Goal: Information Seeking & Learning: Learn about a topic

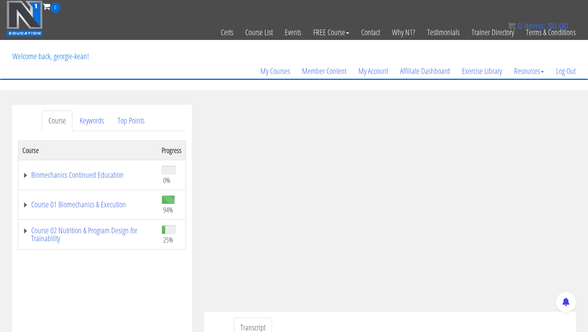
click at [127, 149] on th "Course" at bounding box center [88, 150] width 140 height 19
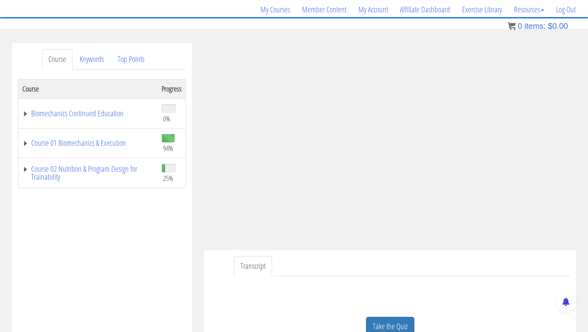
scroll to position [63, 0]
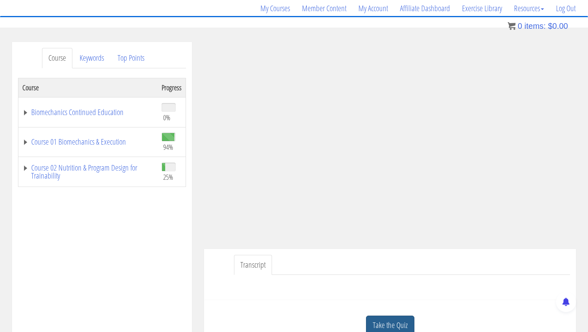
click at [289, 294] on link "Take the Quiz" at bounding box center [390, 326] width 48 height 20
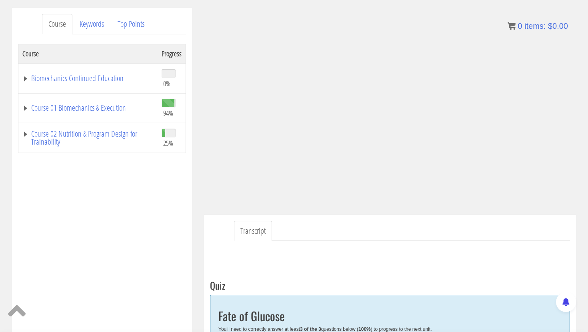
scroll to position [94, 0]
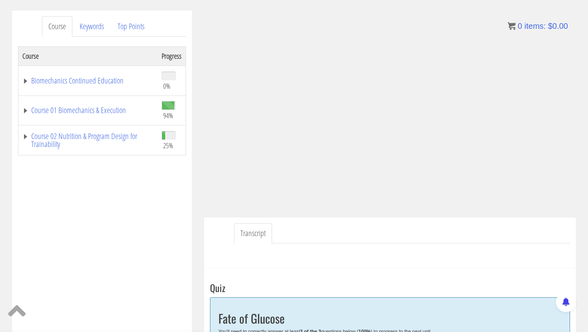
click at [181, 173] on div "Course Progress Biomechanics Continued Education 0% Module 1 Continued Educatio…" at bounding box center [102, 246] width 168 height 400
click at [169, 199] on div "Course Progress Biomechanics Continued Education 0% Module 1 Continued Educatio…" at bounding box center [102, 246] width 168 height 400
click at [162, 227] on div "Course Progress Biomechanics Continued Education 0% Module 1 Continued Educatio…" at bounding box center [102, 246] width 168 height 400
click at [153, 243] on div "Course Progress Biomechanics Continued Education 0% Module 1 Continued Educatio…" at bounding box center [102, 246] width 168 height 400
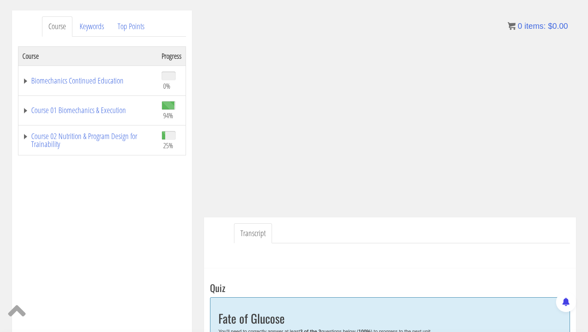
click at [153, 242] on div "Course Progress Biomechanics Continued Education 0% Module 1 Continued Educatio…" at bounding box center [102, 246] width 168 height 400
click at [148, 259] on div "Course Progress Biomechanics Continued Education 0% Module 1 Continued Educatio…" at bounding box center [102, 246] width 168 height 400
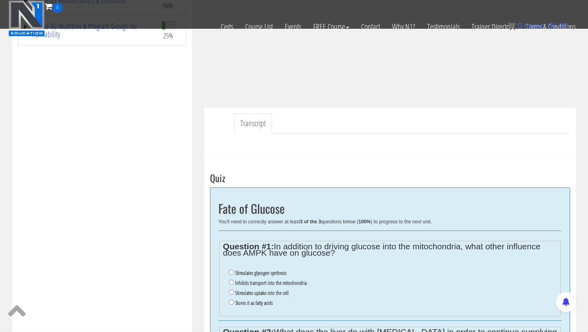
scroll to position [154, 0]
click at [239, 284] on label "Inhibits transport into the mitochondria" at bounding box center [271, 283] width 72 height 6
click at [234, 284] on input "Inhibits transport into the mitochondria" at bounding box center [231, 282] width 5 height 5
radio input "true"
click at [146, 289] on div "Course Progress Biomechanics Continued Education 0% Module 1 Continued Educatio…" at bounding box center [102, 137] width 168 height 400
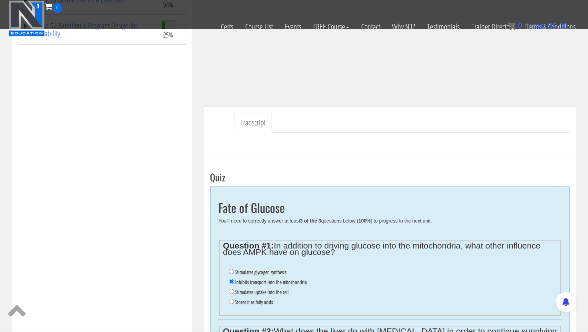
scroll to position [160, 0]
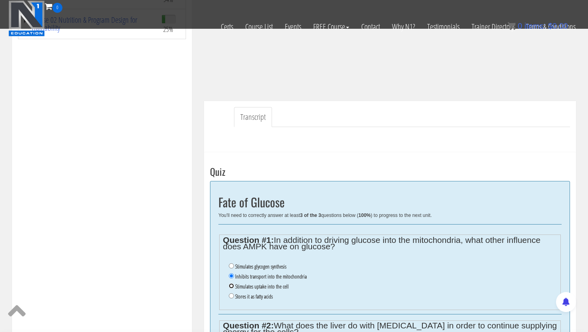
click at [230, 287] on input "Stimulates uptake into the cell" at bounding box center [231, 285] width 5 height 5
radio input "true"
click at [156, 265] on div "Course Progress Biomechanics Continued Education 0% Module 1 Continued Educatio…" at bounding box center [102, 130] width 168 height 400
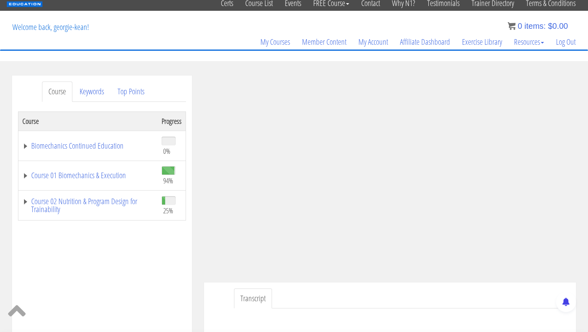
scroll to position [0, 0]
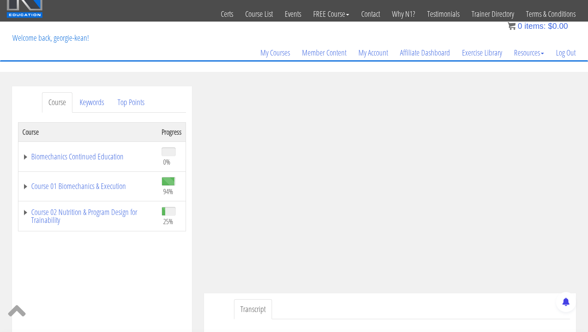
scroll to position [24, 0]
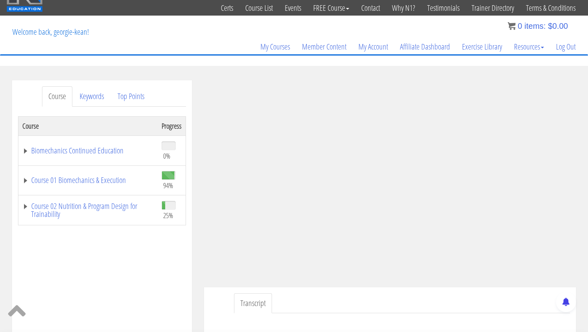
click at [109, 262] on div "Course Progress Biomechanics Continued Education 0% Module 1 Continued Educatio…" at bounding box center [102, 316] width 168 height 400
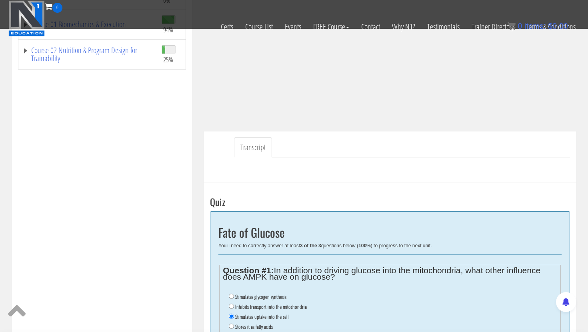
scroll to position [197, 0]
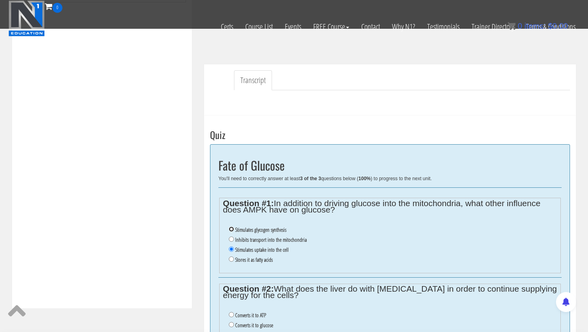
click at [231, 228] on input "Stimulates glycogen synthesis" at bounding box center [231, 229] width 5 height 5
radio input "true"
click at [180, 271] on div "Course Progress Biomechanics Continued Education 0% Module 1 Continued Educatio…" at bounding box center [102, 93] width 168 height 400
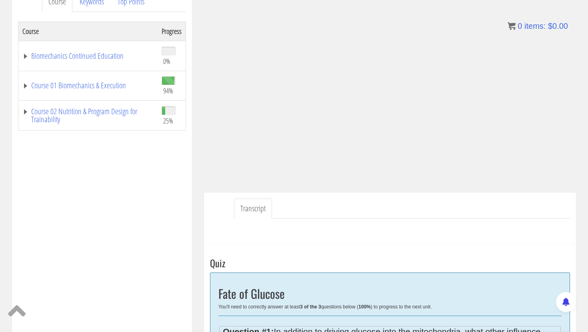
scroll to position [120, 0]
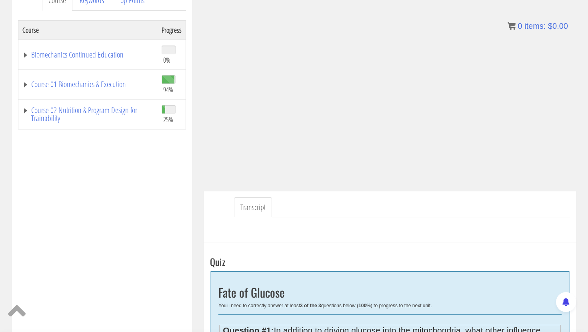
click at [164, 174] on div "Course Progress Biomechanics Continued Education 0% Module 1 Continued Educatio…" at bounding box center [102, 220] width 168 height 400
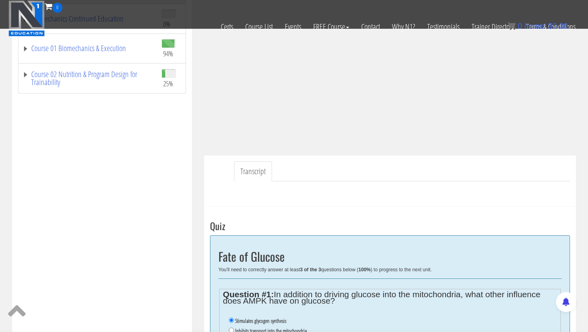
scroll to position [0, 0]
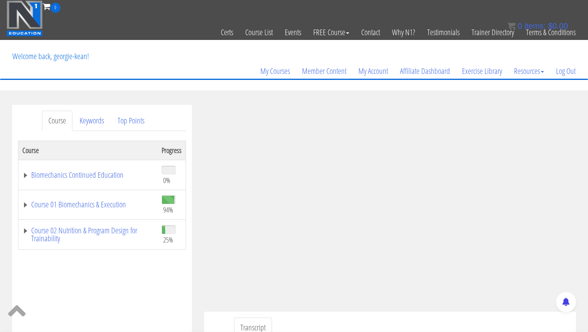
click at [190, 294] on div "Course Keywords Top Points Course Progress Biomechanics Continued Education 0% …" at bounding box center [102, 330] width 180 height 451
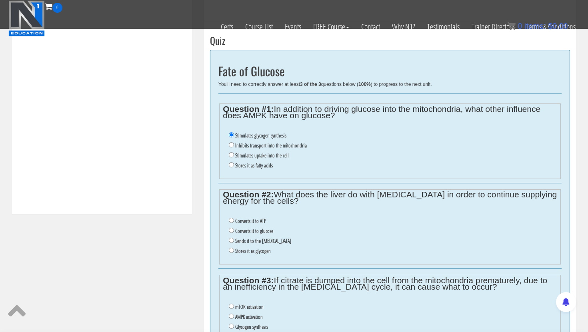
scroll to position [346, 0]
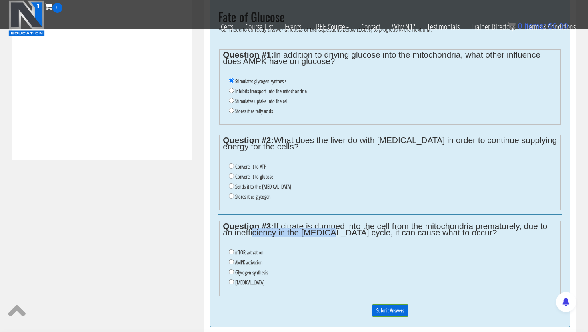
drag, startPoint x: 251, startPoint y: 234, endPoint x: 334, endPoint y: 234, distance: 83.2
click at [289, 234] on legend "Question #3: If citrate is dumped into the cell from the mitochondria premature…" at bounding box center [390, 229] width 334 height 13
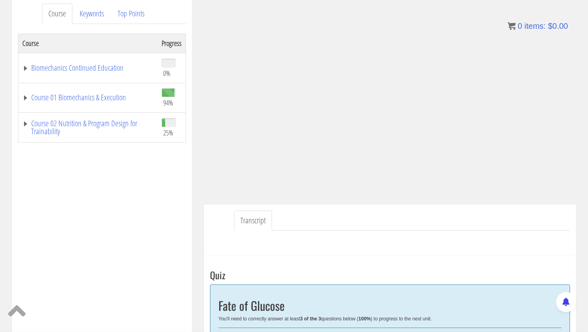
scroll to position [110, 0]
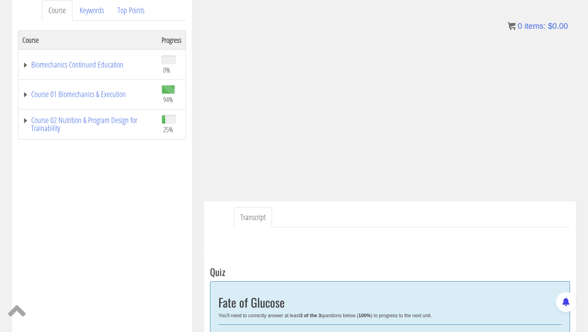
click at [166, 172] on div "Course Progress Biomechanics Continued Education 0% Module 1 Continued Educatio…" at bounding box center [102, 230] width 168 height 400
click at [171, 180] on div "Course Progress Biomechanics Continued Education 0% Module 1 Continued Educatio…" at bounding box center [102, 230] width 168 height 400
click at [176, 181] on div "Course Progress Biomechanics Continued Education 0% Module 1 Continued Educatio…" at bounding box center [102, 230] width 168 height 400
click at [160, 192] on div "Course Progress Biomechanics Continued Education 0% Module 1 Continued Educatio…" at bounding box center [102, 230] width 168 height 400
click at [160, 199] on div "Course Progress Biomechanics Continued Education 0% Module 1 Continued Educatio…" at bounding box center [102, 230] width 168 height 400
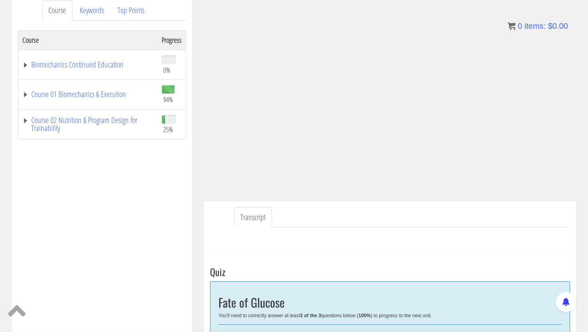
click at [146, 206] on div "Course Progress Biomechanics Continued Education 0% Module 1 Continued Educatio…" at bounding box center [102, 230] width 168 height 400
click at [170, 205] on div "Course Progress Biomechanics Continued Education 0% Module 1 Continued Educatio…" at bounding box center [102, 230] width 168 height 400
click at [217, 223] on div "Transcript" at bounding box center [390, 227] width 372 height 52
click at [137, 199] on div "Course Progress Biomechanics Continued Education 0% Module 1 Continued Educatio…" at bounding box center [102, 230] width 168 height 400
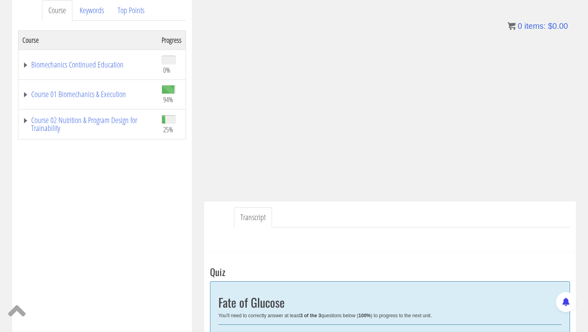
click at [94, 211] on div "Course Progress Biomechanics Continued Education 0% Module 1 Continued Educatio…" at bounding box center [102, 230] width 168 height 400
click at [165, 190] on div "Course Progress Biomechanics Continued Education 0% Module 1 Continued Educatio…" at bounding box center [102, 230] width 168 height 400
click at [152, 196] on div "Course Progress Biomechanics Continued Education 0% Module 1 Continued Educatio…" at bounding box center [102, 230] width 168 height 400
click at [58, 227] on div "Course Progress Biomechanics Continued Education 0% Module 1 Continued Educatio…" at bounding box center [102, 230] width 168 height 400
click at [61, 203] on div "Course Progress Biomechanics Continued Education 0% Module 1 Continued Educatio…" at bounding box center [102, 230] width 168 height 400
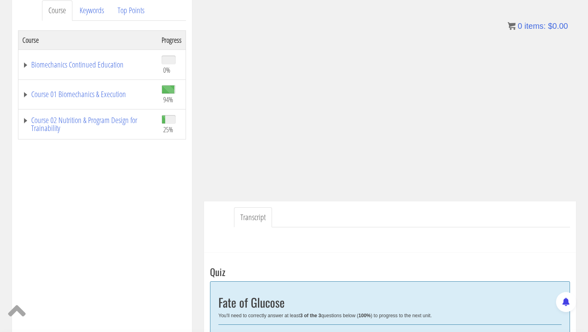
click at [289, 223] on ul "Transcript" at bounding box center [402, 217] width 336 height 20
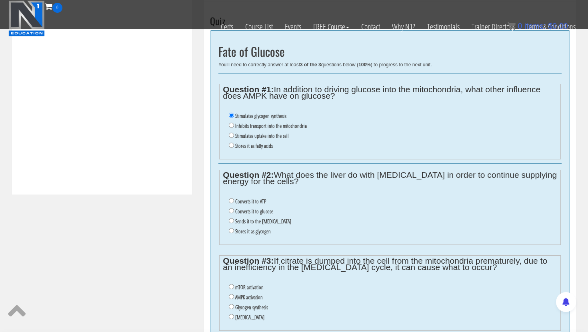
scroll to position [314, 0]
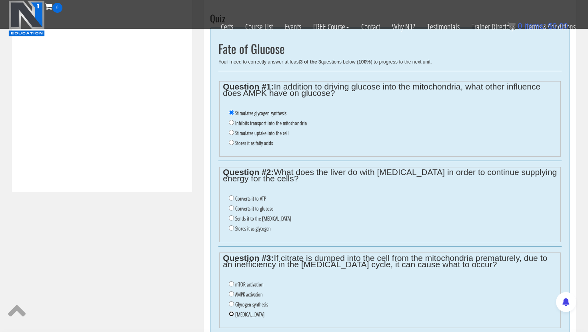
click at [231, 294] on input "Insulin resistance" at bounding box center [231, 313] width 5 height 5
radio input "true"
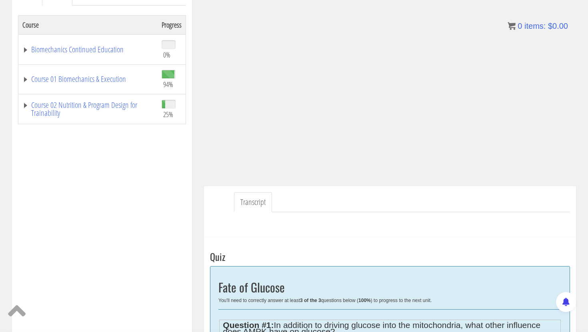
scroll to position [8, 0]
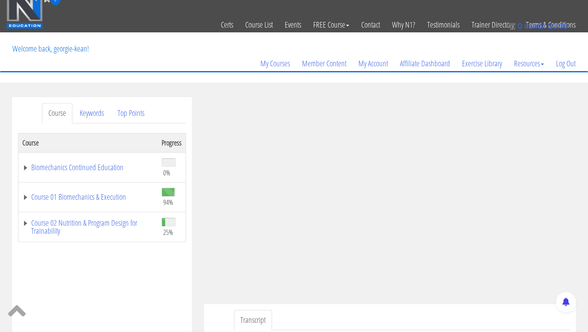
click at [73, 294] on div "Course Progress Biomechanics Continued Education 0% Module 1 Continued Educatio…" at bounding box center [102, 333] width 168 height 400
click at [160, 293] on div "Course Progress Biomechanics Continued Education 0% Module 1 Continued Educatio…" at bounding box center [102, 333] width 168 height 400
click at [149, 280] on div "Course Progress Biomechanics Continued Education 0% Module 1 Continued Educatio…" at bounding box center [102, 333] width 168 height 400
click at [105, 267] on div "Course Progress Biomechanics Continued Education 0% Module 1 Continued Educatio…" at bounding box center [102, 333] width 168 height 400
click at [152, 270] on div "Course Progress Biomechanics Continued Education 0% Module 1 Continued Educatio…" at bounding box center [102, 333] width 168 height 400
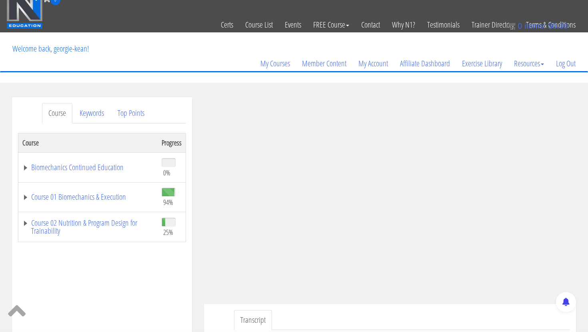
click at [151, 273] on div "Course Progress Biomechanics Continued Education 0% Module 1 Continued Educatio…" at bounding box center [102, 333] width 168 height 400
click at [289, 294] on ul "Transcript" at bounding box center [402, 320] width 336 height 20
click at [174, 294] on div "Course Progress Biomechanics Continued Education 0% Module 1 Continued Educatio…" at bounding box center [102, 333] width 168 height 400
click at [166, 294] on div "Course Progress Biomechanics Continued Education 0% Module 1 Continued Educatio…" at bounding box center [102, 333] width 168 height 400
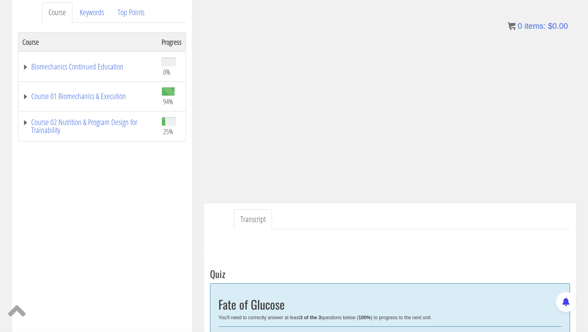
scroll to position [109, 0]
click at [251, 212] on link "Transcript" at bounding box center [253, 219] width 38 height 20
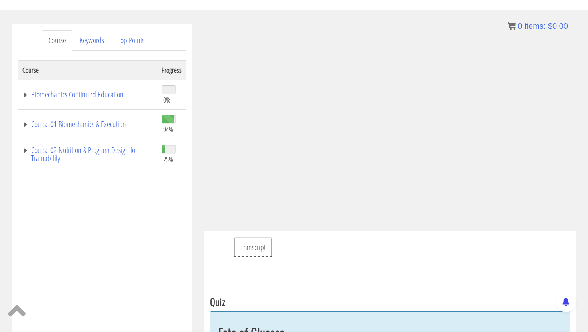
scroll to position [74, 0]
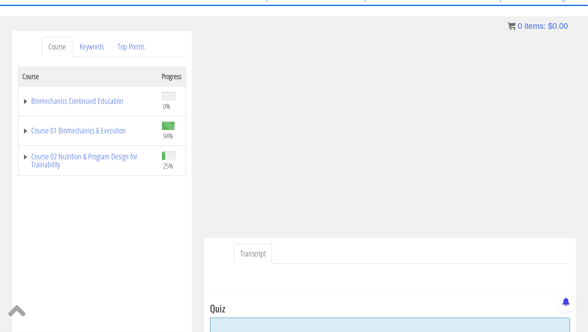
click at [178, 259] on div "Course Progress Biomechanics Continued Education 0% Module 1 Continued Educatio…" at bounding box center [102, 267] width 168 height 400
click at [289, 253] on ul "Transcript" at bounding box center [402, 254] width 336 height 20
click at [289, 240] on div "Transcript" at bounding box center [390, 264] width 372 height 52
click at [289, 249] on ul "Transcript" at bounding box center [402, 254] width 336 height 20
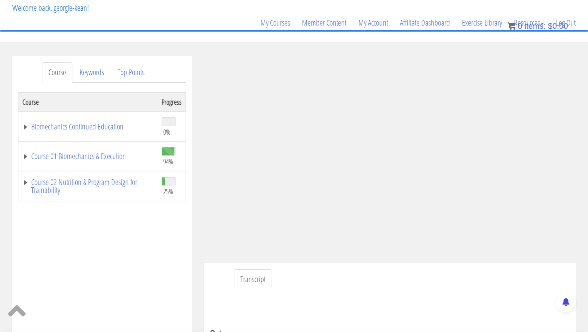
scroll to position [52, 0]
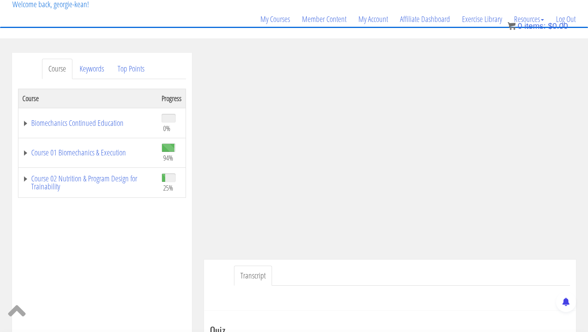
click at [289, 263] on div "Transcript" at bounding box center [390, 286] width 372 height 52
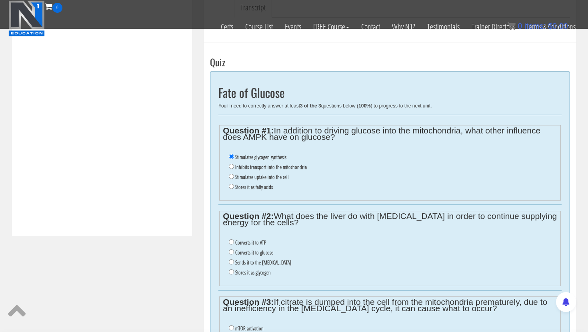
scroll to position [271, 0]
click at [228, 251] on ul "Converts it to ATP Converts it to glucose Sends it to the muscle tissue Stores …" at bounding box center [390, 257] width 334 height 48
click at [233, 251] on input "Converts it to glucose" at bounding box center [231, 251] width 5 height 5
radio input "true"
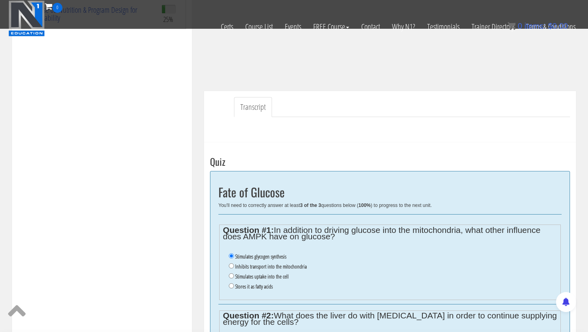
scroll to position [175, 0]
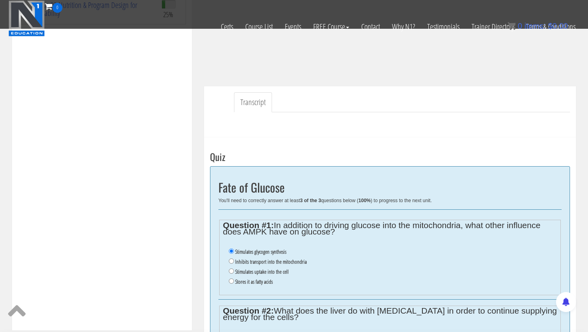
click at [190, 206] on div "Course Keywords Top Points Course Progress Biomechanics Continued Education 0% …" at bounding box center [102, 104] width 180 height 451
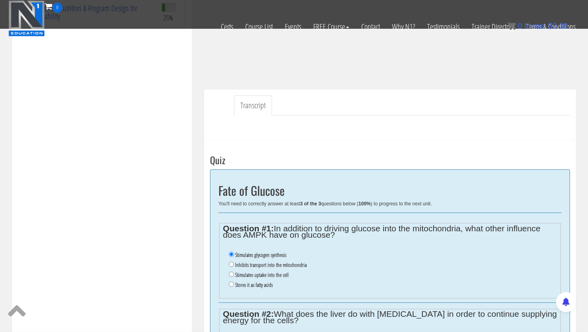
scroll to position [168, 0]
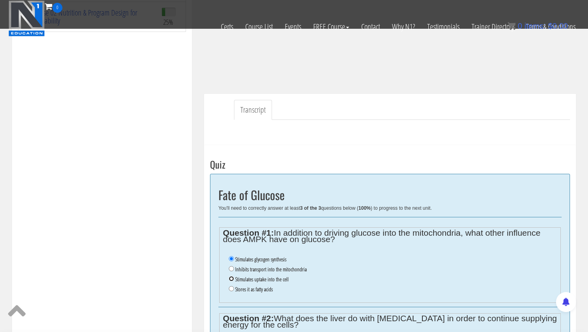
click at [232, 280] on input "Stimulates uptake into the cell" at bounding box center [231, 278] width 5 height 5
radio input "true"
click at [198, 249] on div "Georgie Kean georgiekean@gmail.com 2025-08-13 157.231.133.18 Transcript Take th…" at bounding box center [390, 217] width 384 height 660
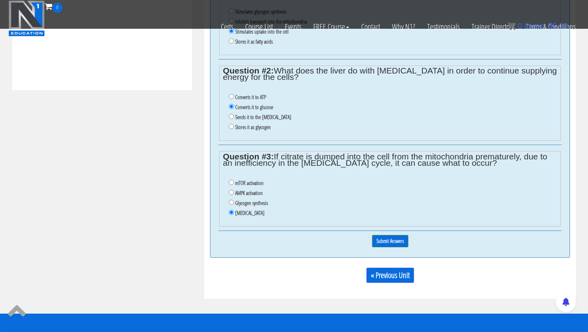
scroll to position [337, 0]
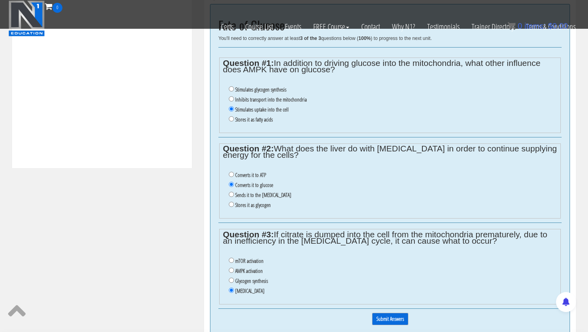
click at [289, 294] on input "Submit Answers" at bounding box center [390, 319] width 36 height 12
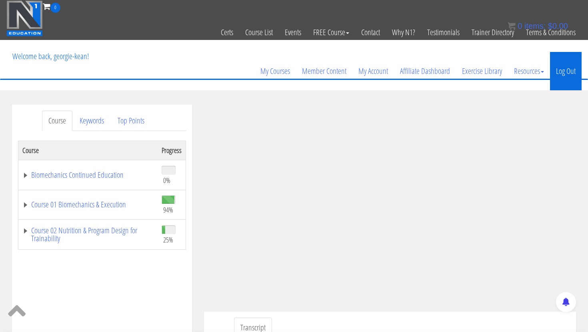
click at [289, 72] on link "Log Out" at bounding box center [566, 71] width 32 height 38
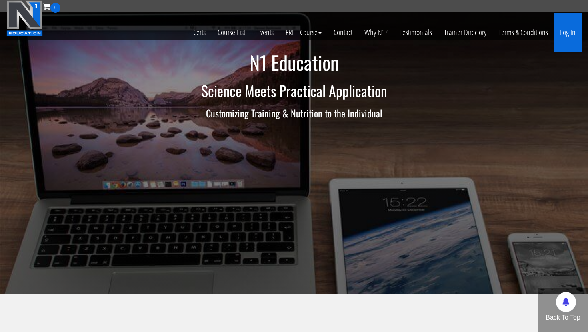
click at [567, 33] on link "Log In" at bounding box center [568, 32] width 28 height 39
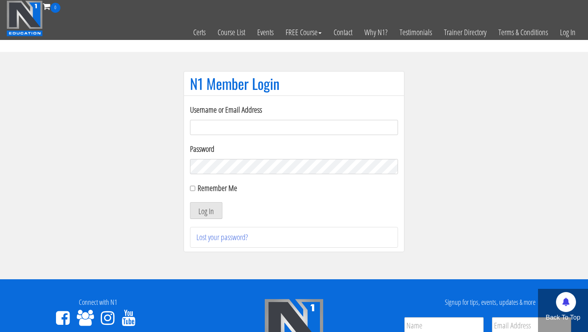
click at [306, 125] on input "Username or Email Address" at bounding box center [294, 127] width 208 height 15
type input "[EMAIL_ADDRESS][DOMAIN_NAME]"
click at [211, 209] on button "Log In" at bounding box center [206, 210] width 32 height 17
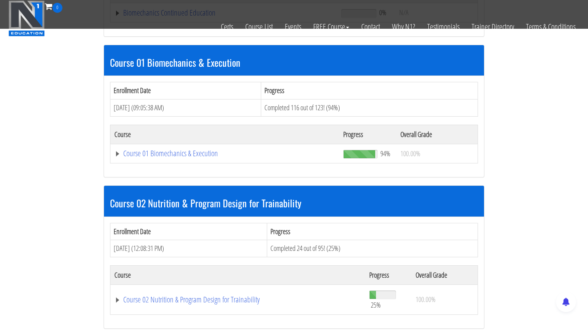
scroll to position [243, 0]
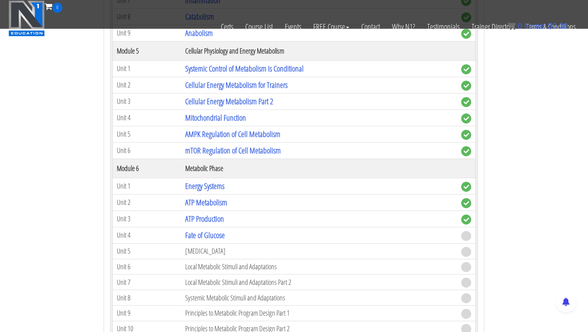
scroll to position [814, 0]
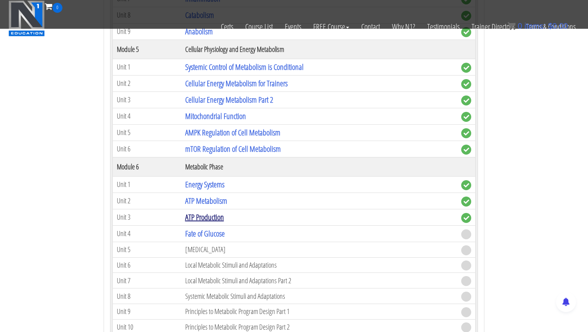
click at [198, 216] on link "ATP Production" at bounding box center [204, 217] width 39 height 11
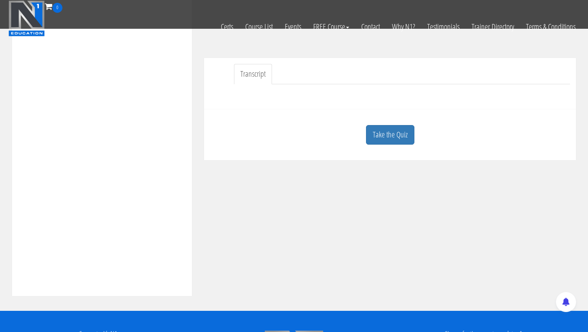
scroll to position [281, 0]
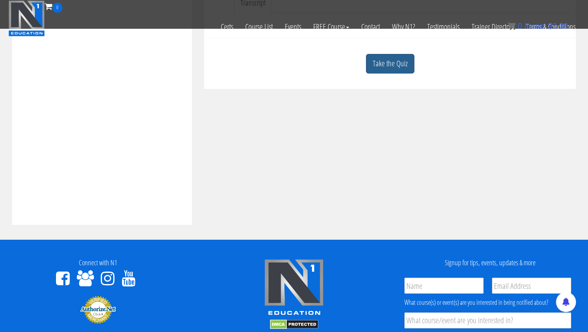
click at [391, 62] on link "Take the Quiz" at bounding box center [390, 64] width 48 height 20
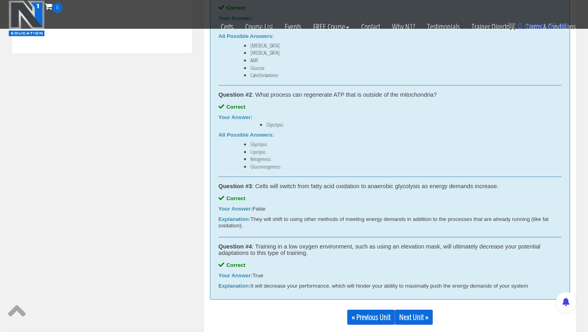
scroll to position [501, 0]
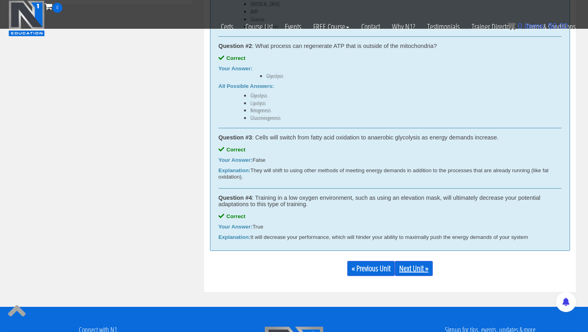
click at [416, 274] on link "Next Unit »" at bounding box center [414, 268] width 38 height 15
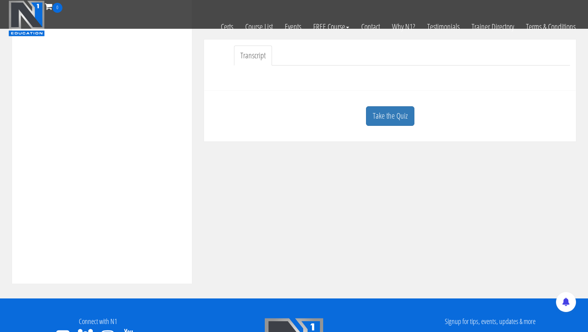
scroll to position [246, 0]
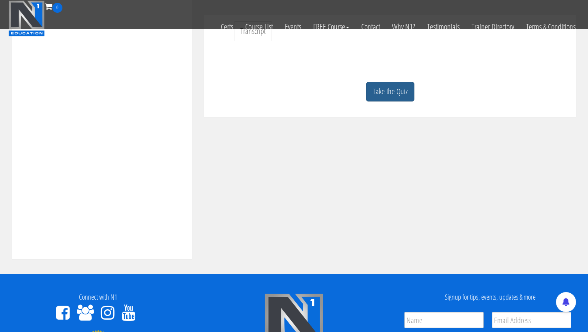
click at [384, 83] on link "Take the Quiz" at bounding box center [390, 92] width 48 height 20
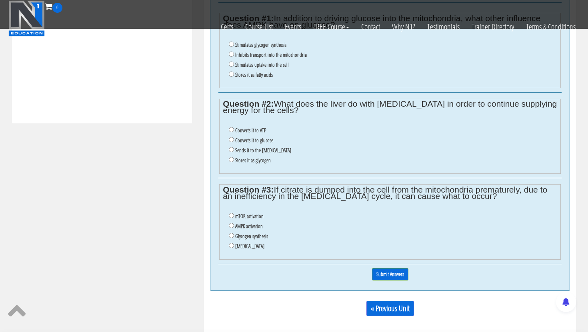
scroll to position [382, 0]
click at [232, 247] on input "Insulin resistance" at bounding box center [231, 245] width 5 height 5
radio input "true"
click at [230, 142] on input "Converts it to glucose" at bounding box center [231, 140] width 5 height 5
radio input "true"
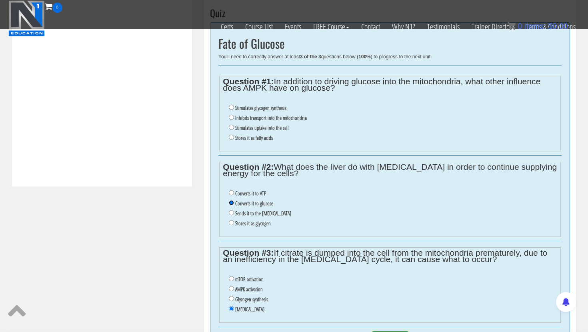
scroll to position [318, 0]
click at [233, 130] on input "Stimulates uptake into the cell" at bounding box center [231, 128] width 5 height 5
radio input "true"
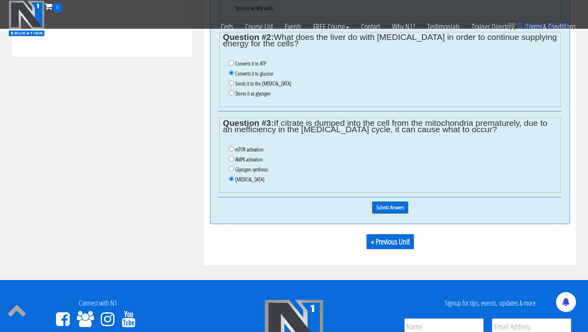
scroll to position [481, 0]
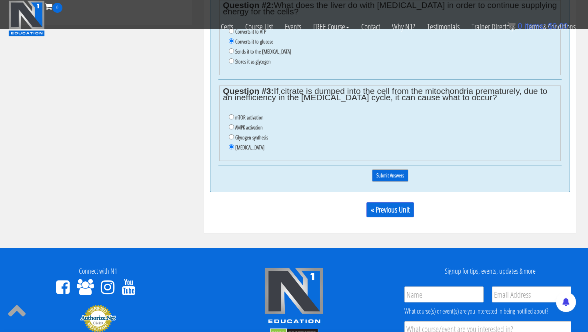
click at [392, 171] on input "Submit Answers" at bounding box center [390, 176] width 36 height 12
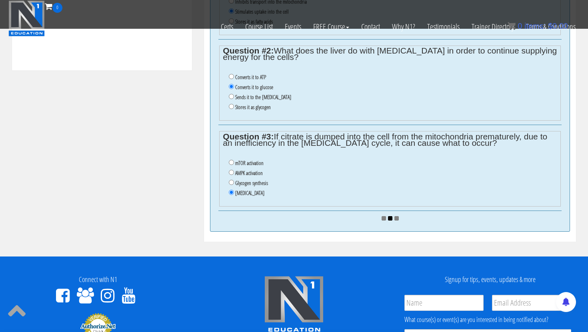
scroll to position [419, 0]
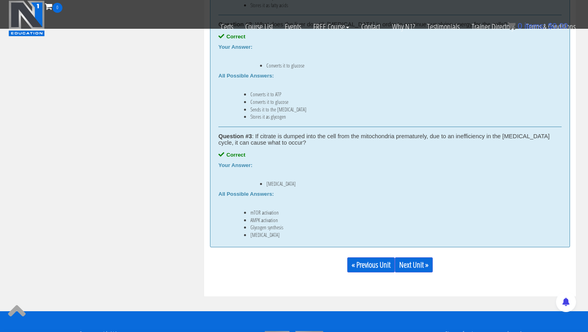
scroll to position [554, 0]
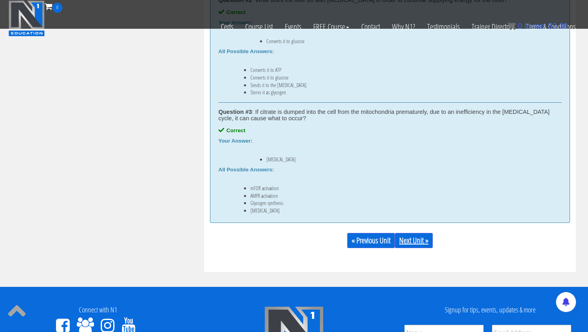
click at [401, 245] on link "Next Unit »" at bounding box center [414, 240] width 38 height 15
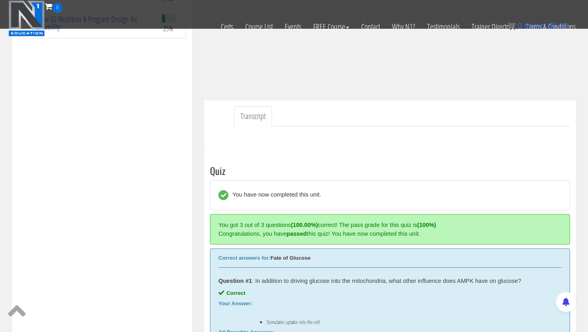
scroll to position [160, 0]
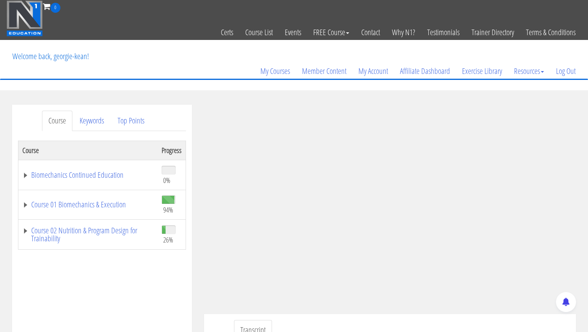
click at [237, 74] on div "My Courses Member Content My Account Affiliate Dashboard Exercise Library Resou…" at bounding box center [293, 59] width 575 height 38
click at [568, 71] on link "Log Out" at bounding box center [566, 71] width 32 height 38
